Goal: Information Seeking & Learning: Learn about a topic

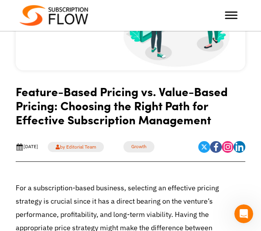
scroll to position [162, 0]
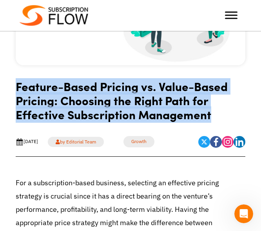
drag, startPoint x: 13, startPoint y: 88, endPoint x: 222, endPoint y: 120, distance: 211.1
copy h1 "Feature-Based Pricing vs. Value-Based Pricing: Choosing the Right Path for Effe…"
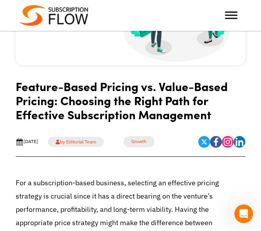
click at [96, 142] on link "by Editorial Team" at bounding box center [76, 142] width 56 height 10
